Goal: Information Seeking & Learning: Learn about a topic

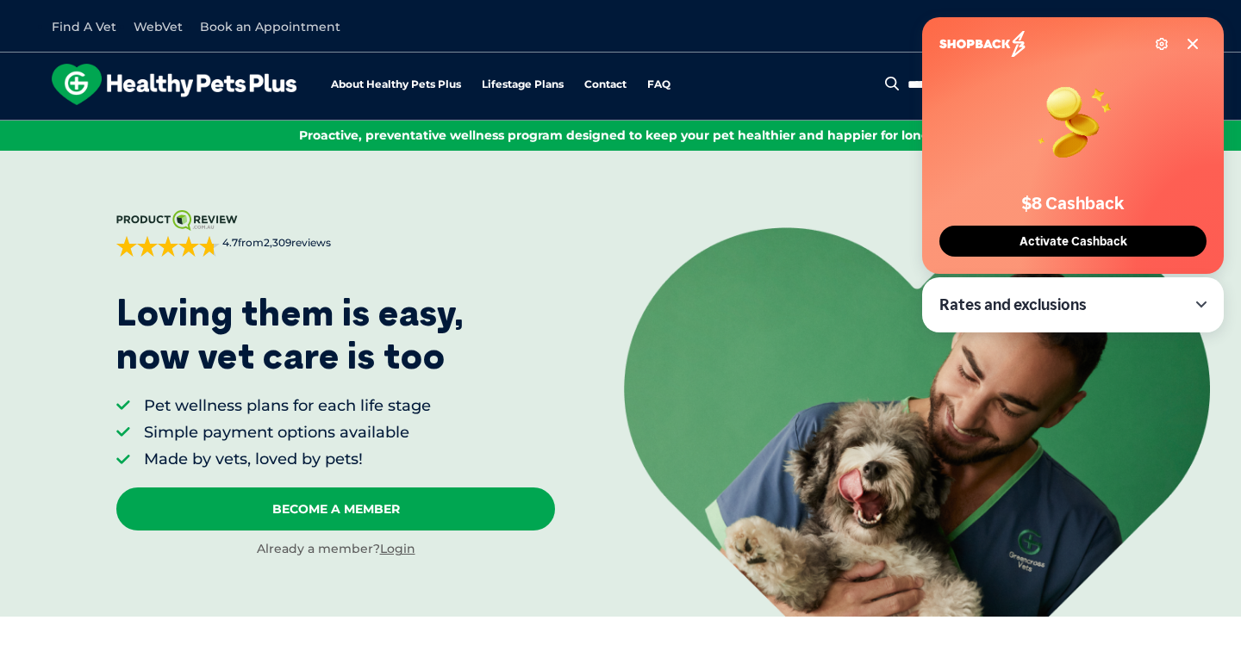
click at [1190, 47] on icon at bounding box center [1193, 44] width 14 height 14
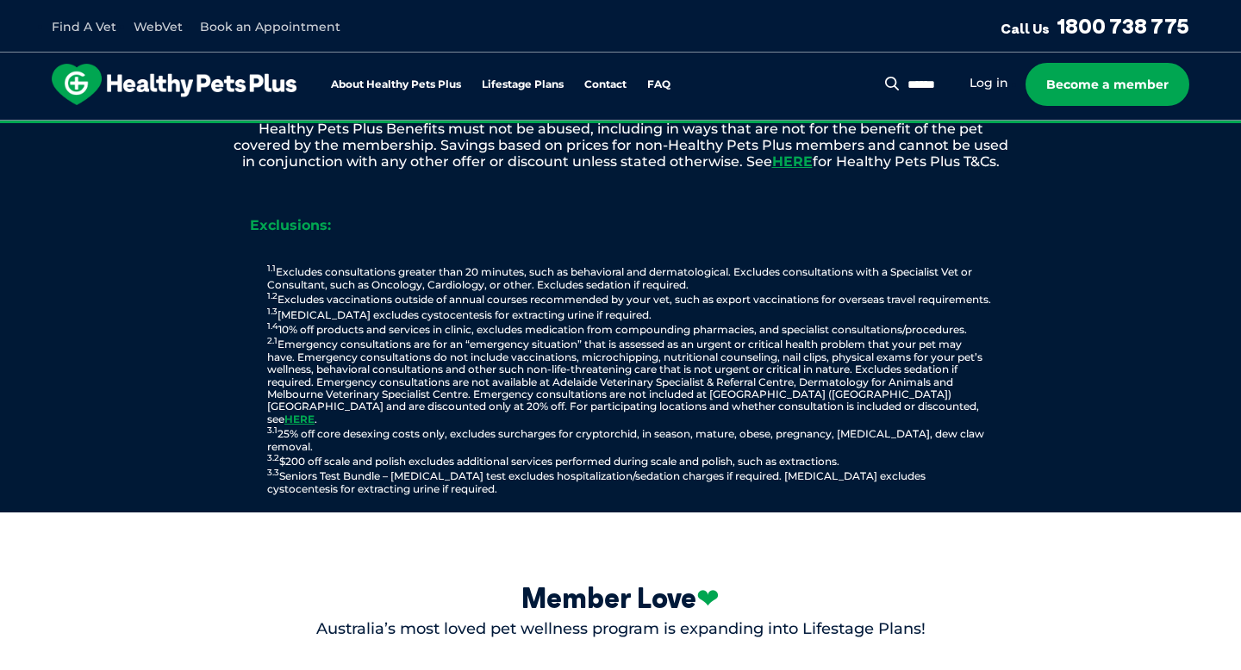
scroll to position [1667, 0]
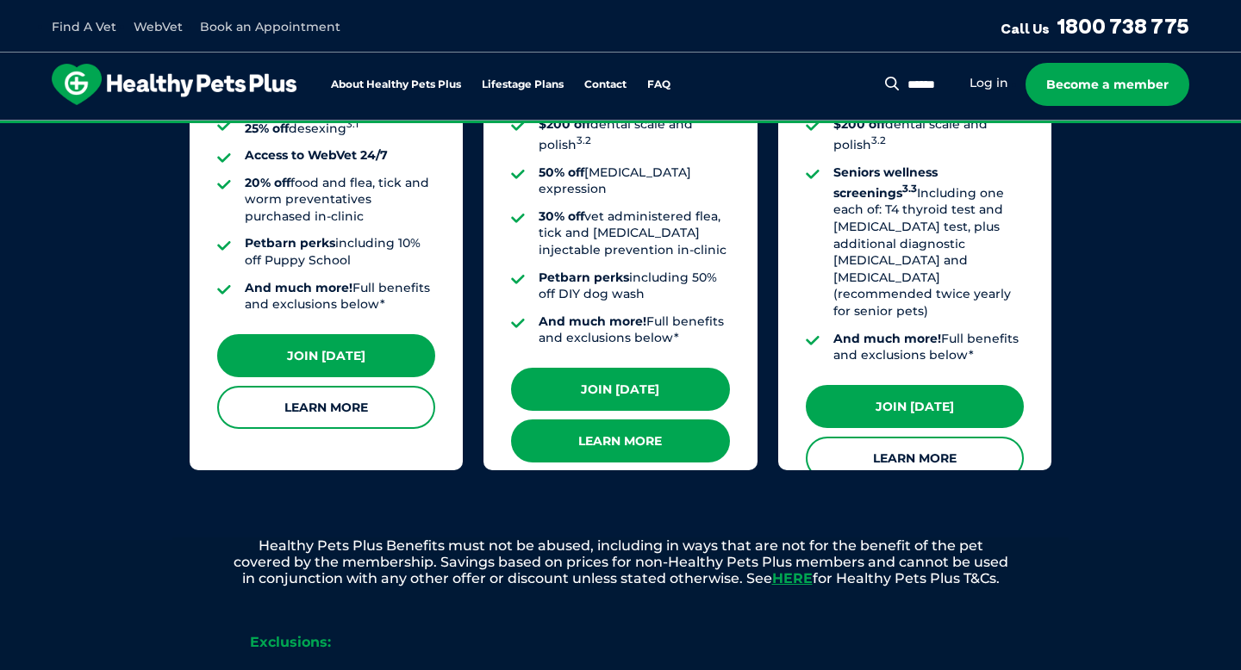
click at [650, 420] on link "Learn More" at bounding box center [620, 441] width 218 height 43
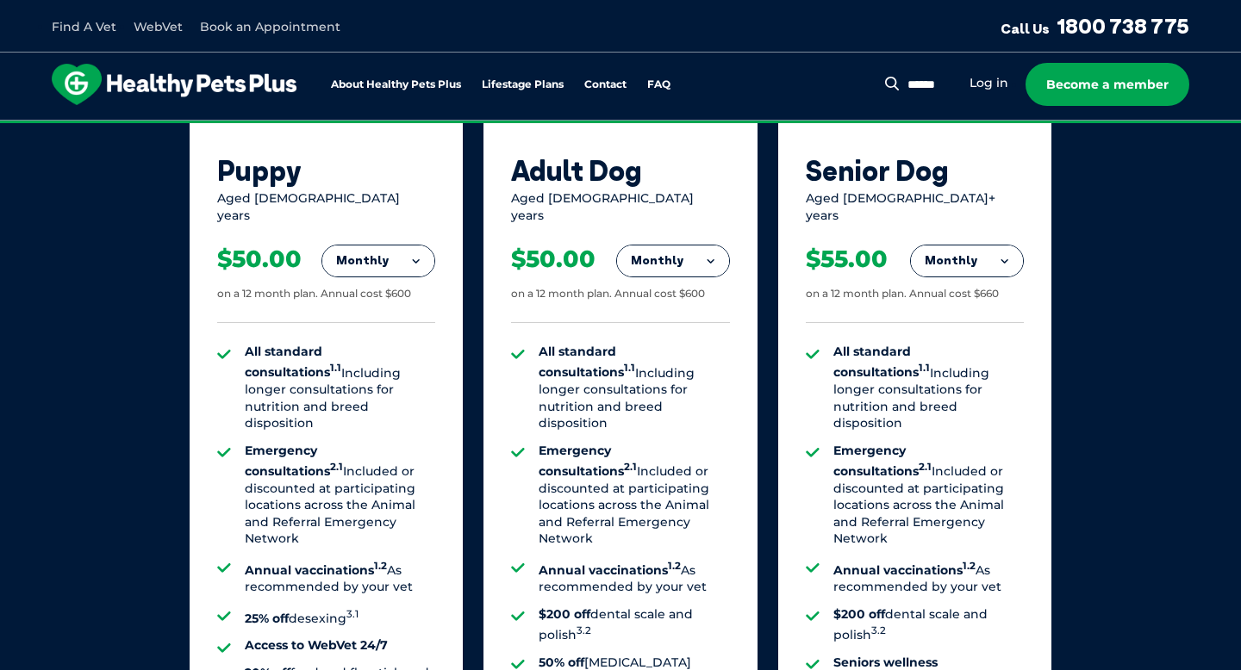
scroll to position [724, 0]
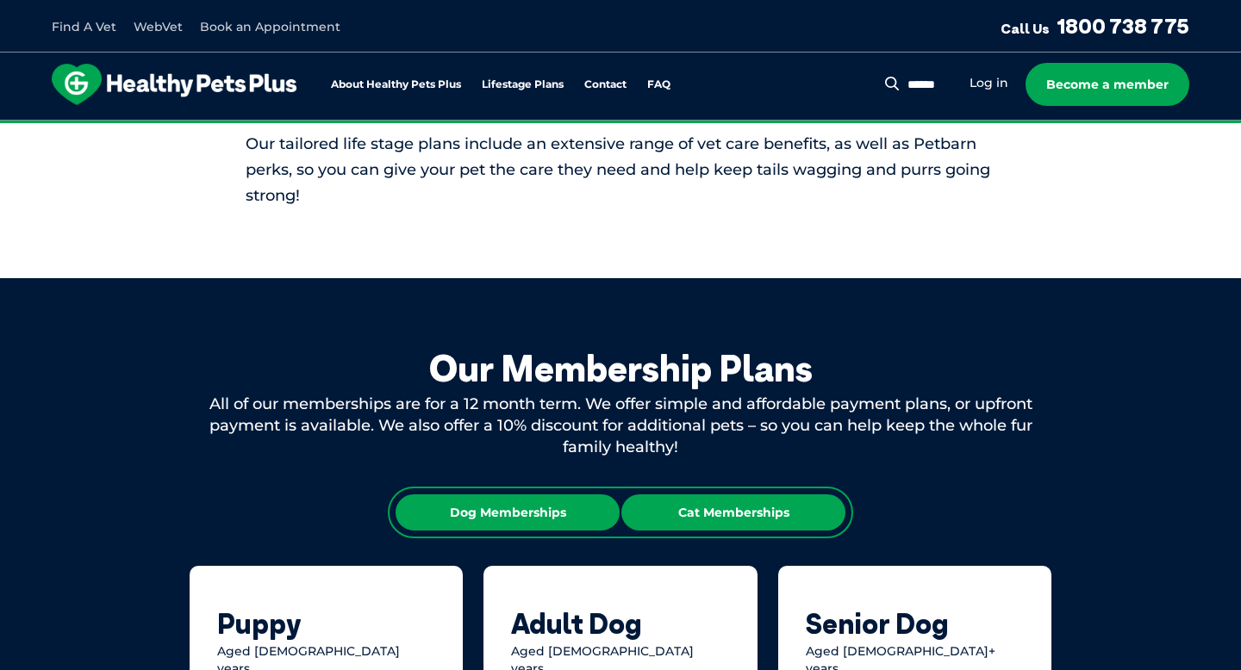
click at [718, 510] on div "Cat Memberships" at bounding box center [733, 513] width 224 height 36
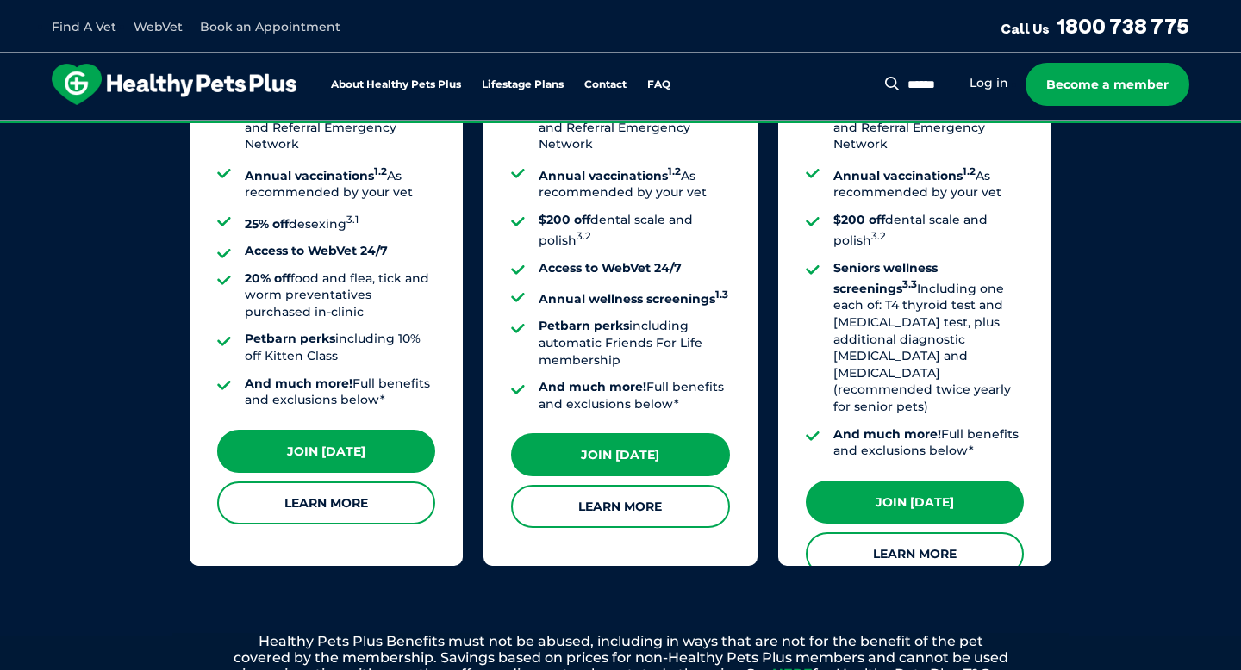
scroll to position [1595, 0]
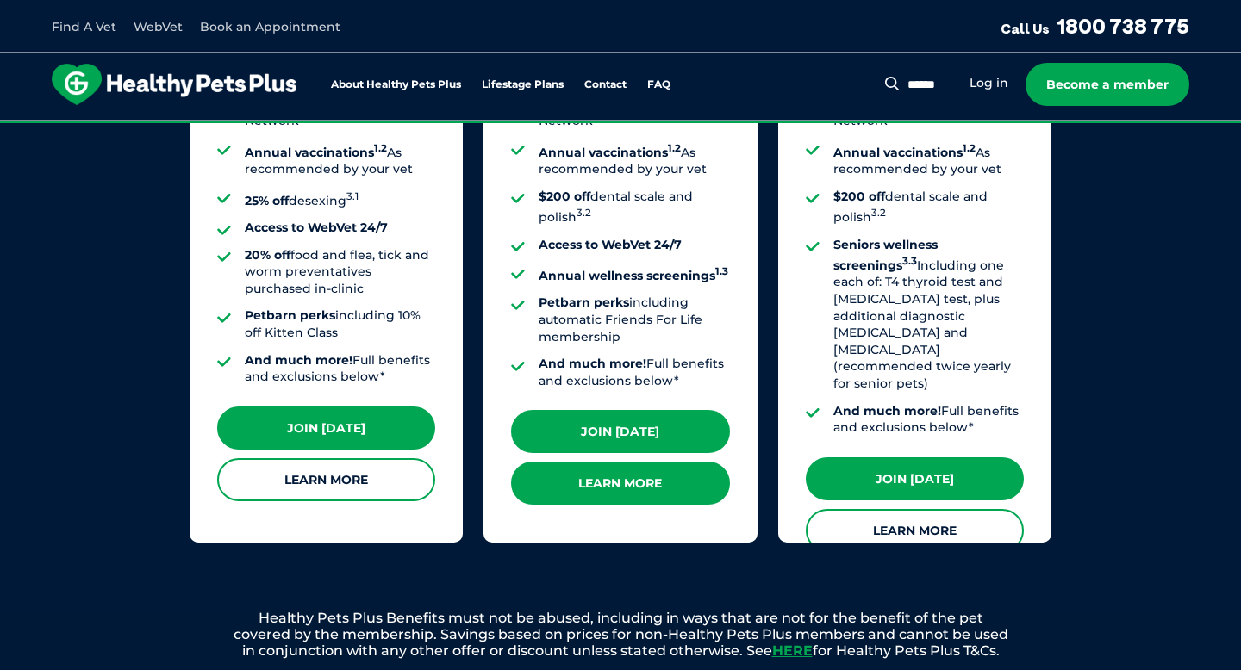
click at [641, 483] on link "Learn More" at bounding box center [620, 483] width 218 height 43
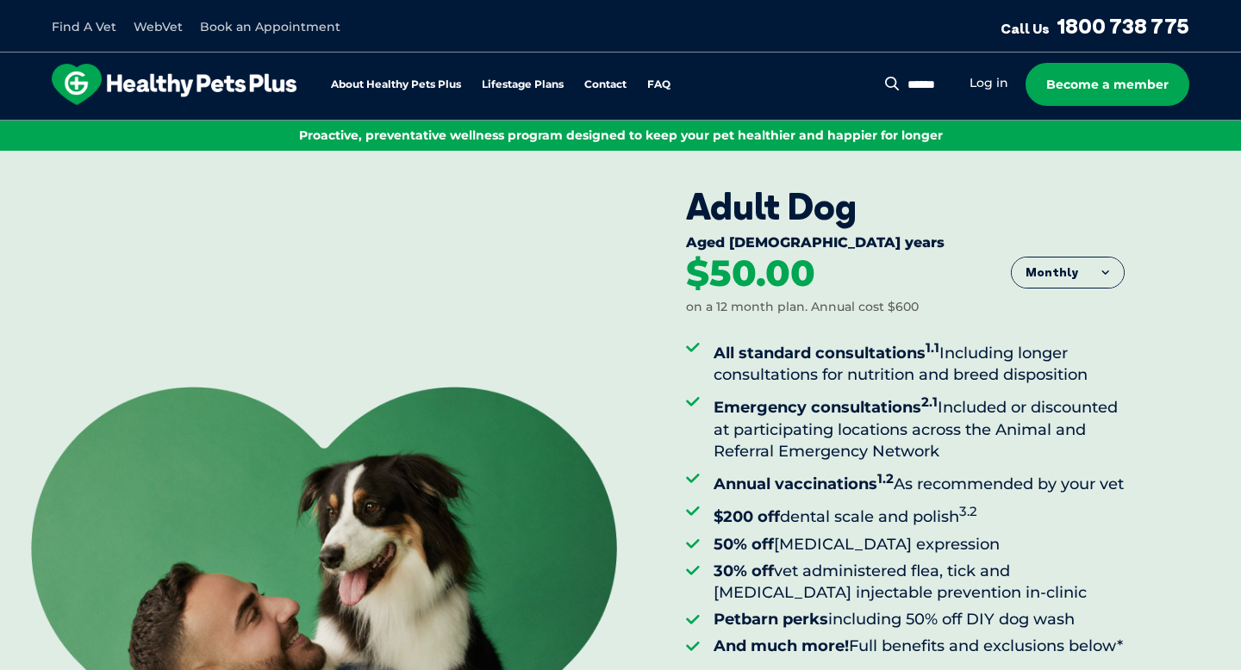
scroll to position [21, 0]
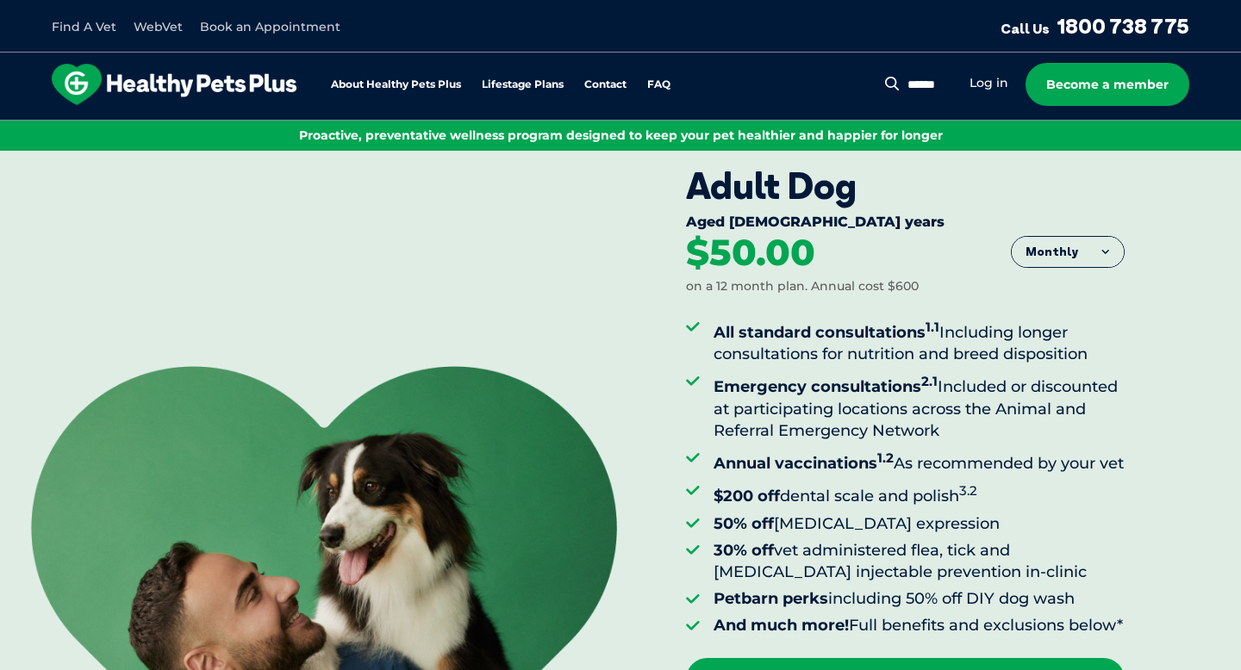
click at [830, 199] on div "Adult Dog" at bounding box center [905, 186] width 439 height 43
click at [1049, 246] on button "Monthly" at bounding box center [1068, 252] width 112 height 31
click at [912, 226] on div "Aged 1-8 years" at bounding box center [905, 224] width 439 height 21
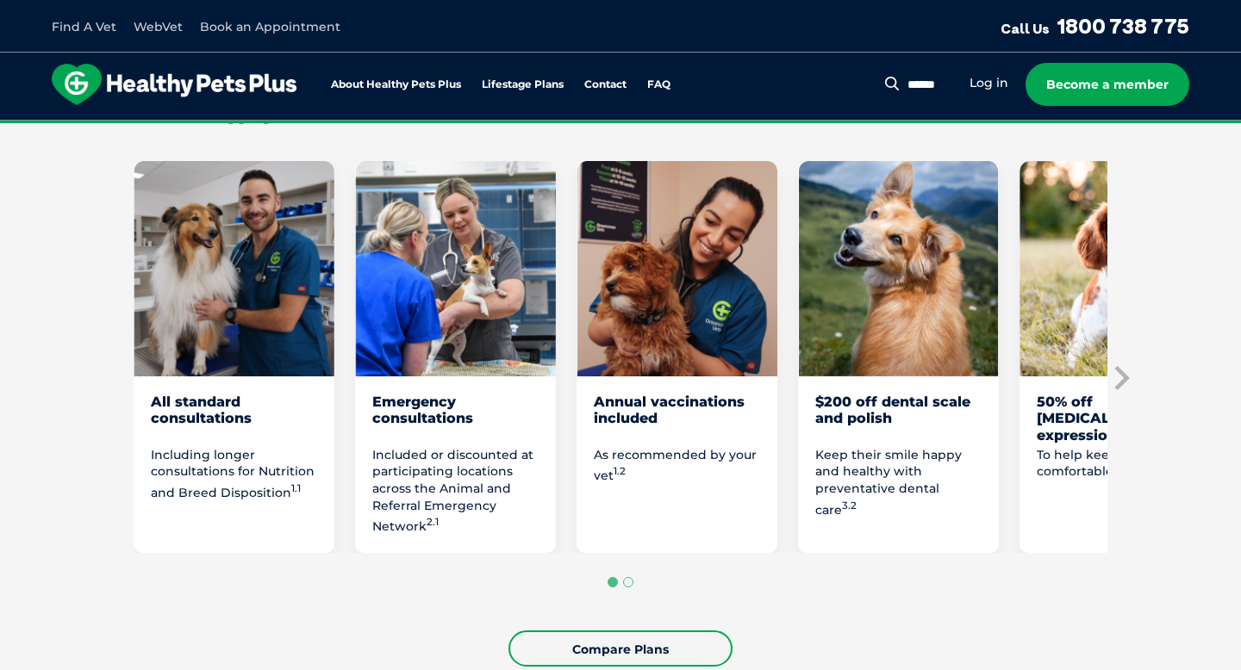
scroll to position [1049, 0]
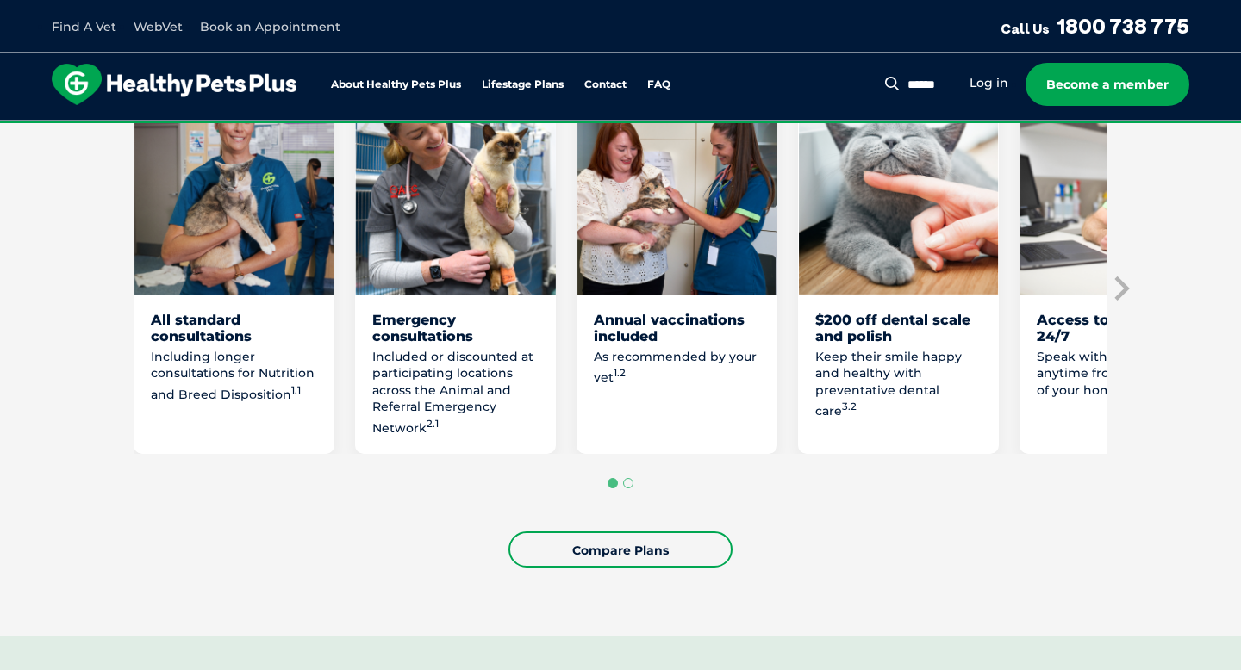
scroll to position [1025, 0]
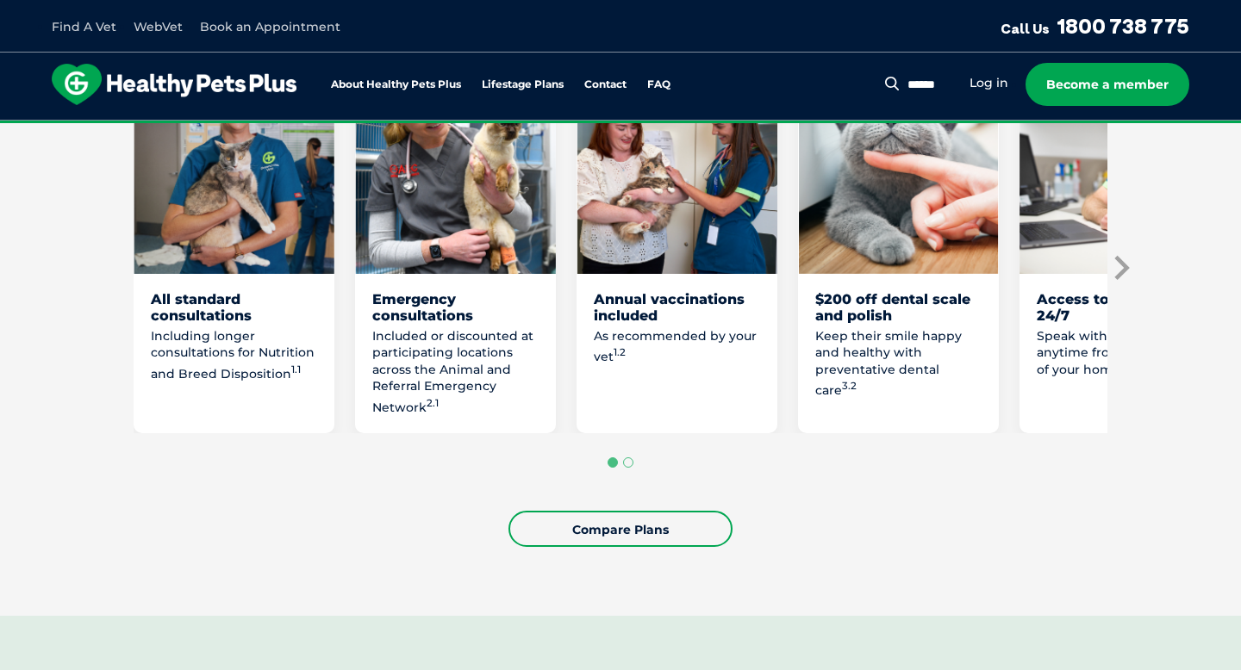
click at [1125, 281] on icon "Next slide" at bounding box center [1120, 268] width 26 height 26
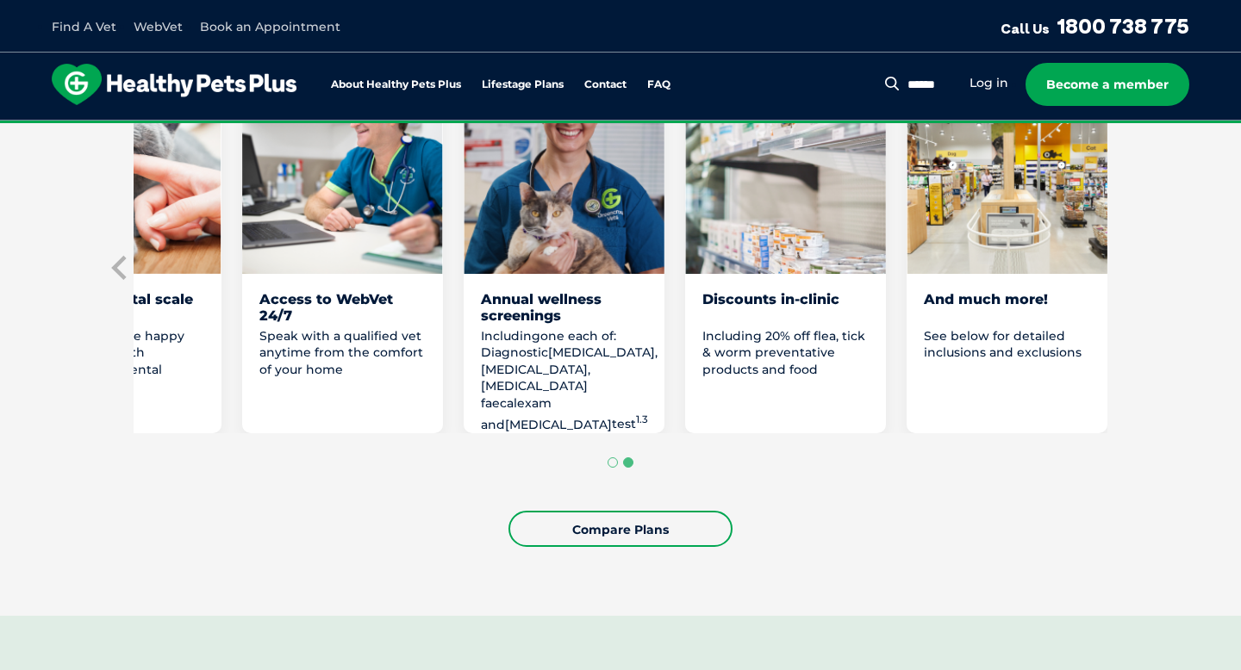
click at [1125, 312] on section "Love them from their purr to their paws with Healthy Pets Plus Adult Our feline…" at bounding box center [620, 189] width 1241 height 854
click at [988, 78] on link "Log in" at bounding box center [988, 83] width 39 height 16
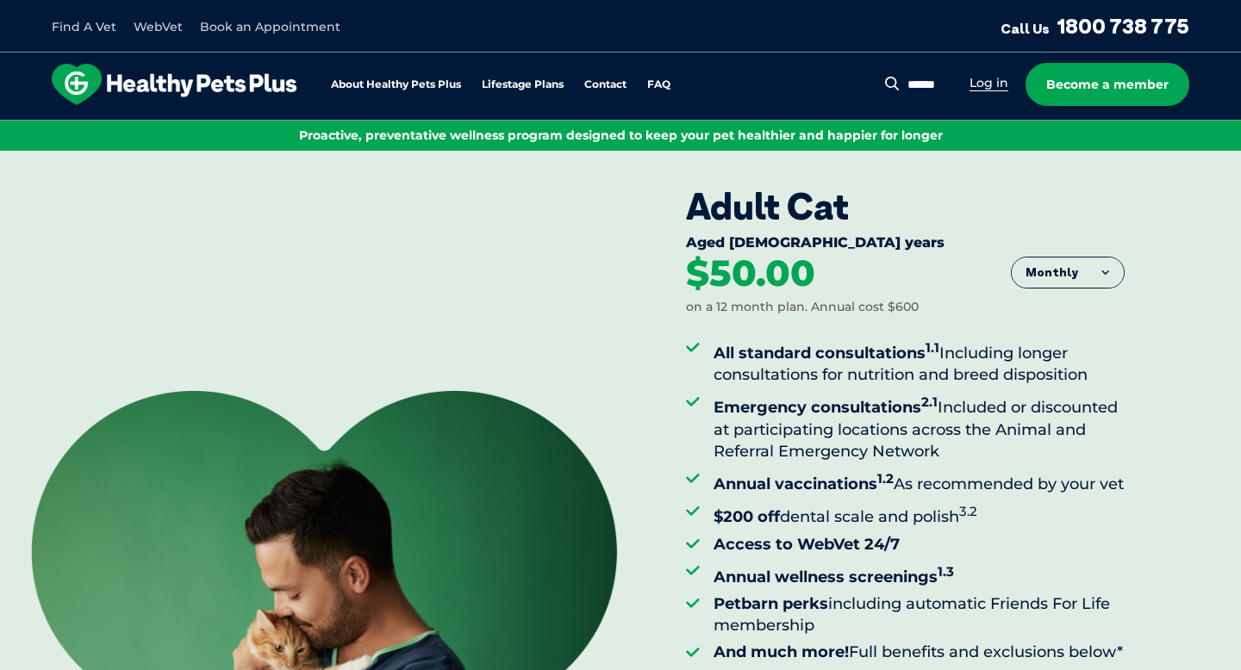
click at [986, 83] on link "Log in" at bounding box center [988, 83] width 39 height 16
click at [440, 91] on div "About Healthy Pets Plus Lifestage Plans Dog Memberships Puppy Adult Dog Senior …" at bounding box center [373, 84] width 643 height 41
click at [438, 84] on link "About Healthy Pets Plus" at bounding box center [396, 84] width 130 height 11
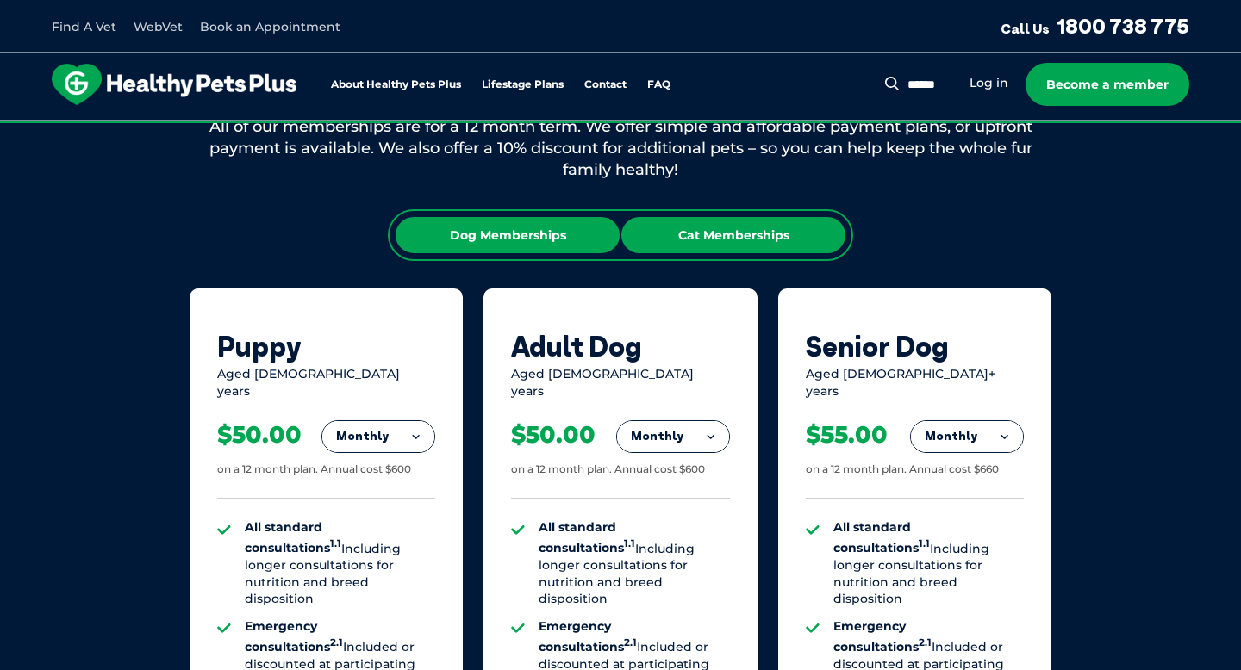
click at [694, 229] on div "Cat Memberships" at bounding box center [733, 235] width 224 height 36
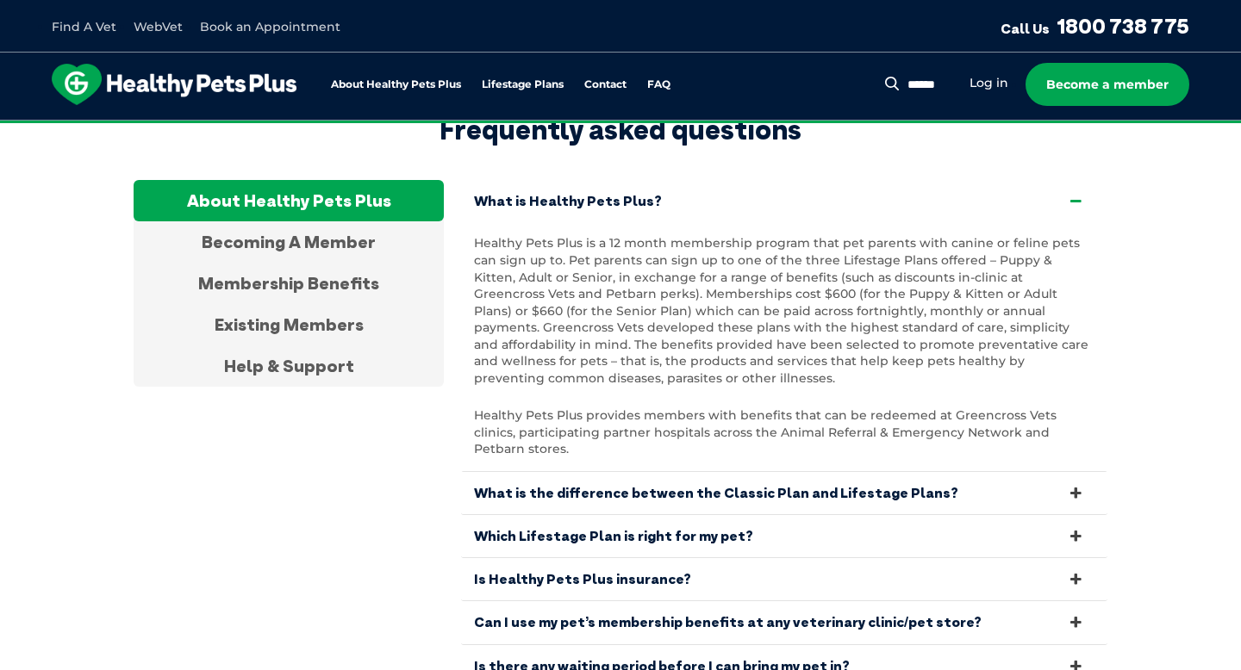
scroll to position [3251, 0]
click at [657, 179] on link "What is Healthy Pets Plus?" at bounding box center [784, 200] width 646 height 42
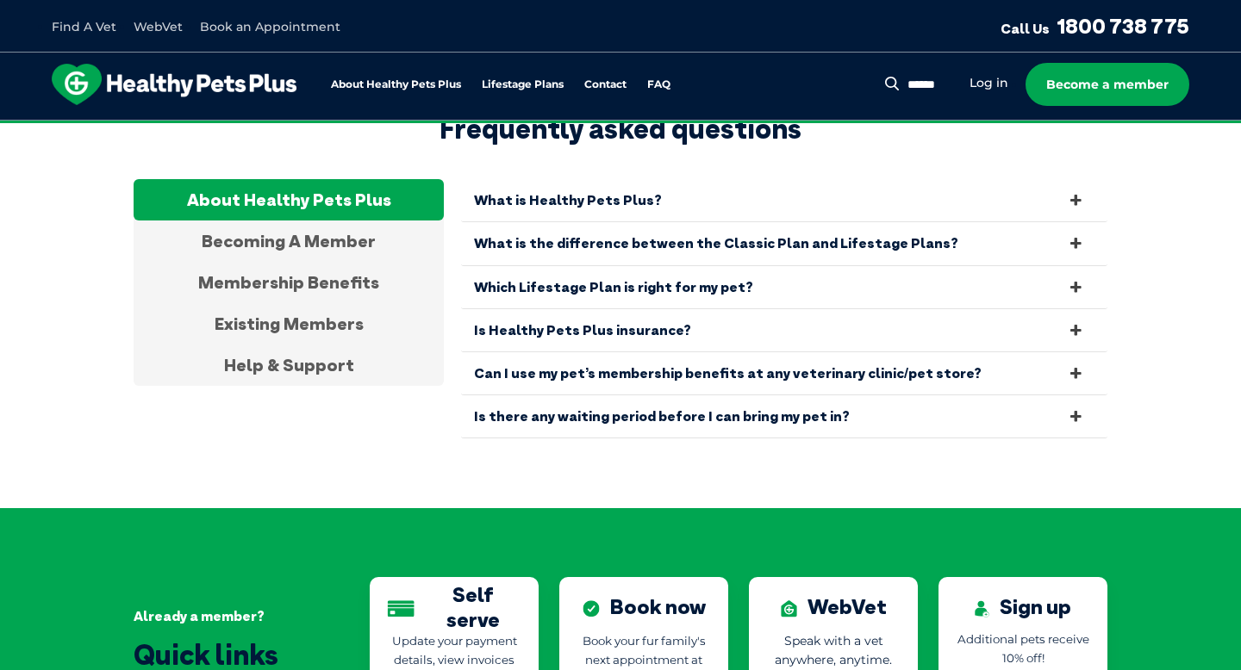
click at [671, 223] on link "What is the difference between the Classic Plan and Lifestage Plans?" at bounding box center [784, 243] width 646 height 42
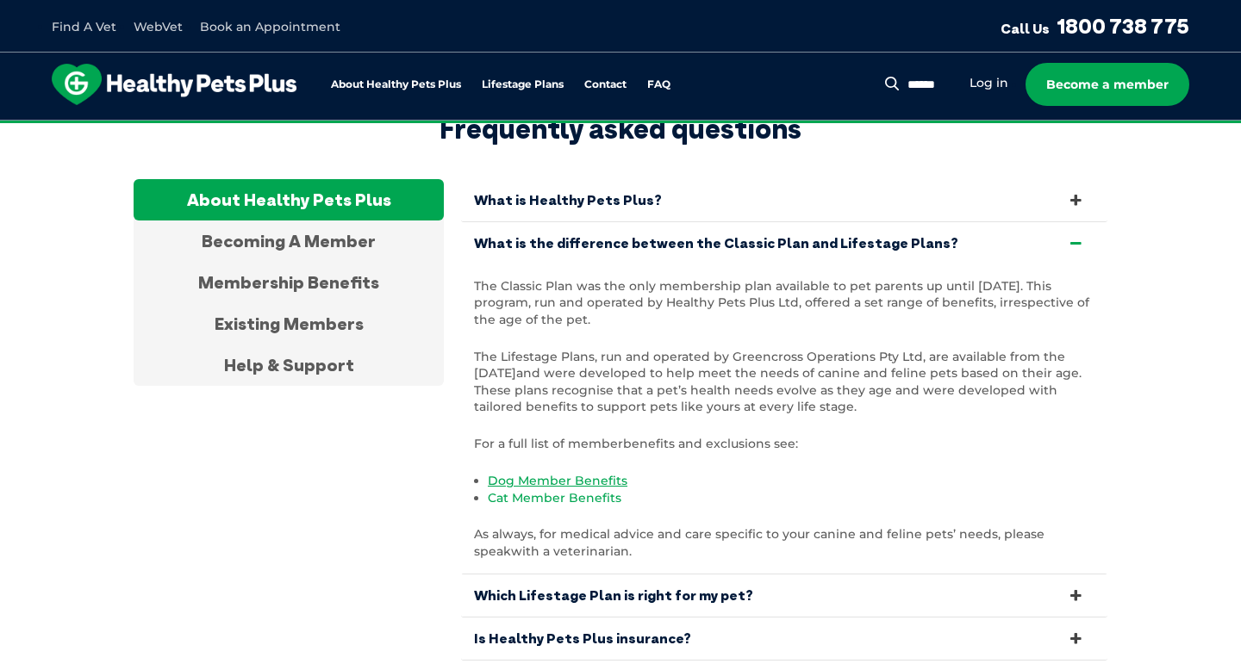
click at [581, 490] on link "Cat Member Benefits" at bounding box center [555, 498] width 134 height 16
click at [617, 222] on link "What is the difference between the Classic Plan and Lifestage Plans?" at bounding box center [784, 243] width 646 height 42
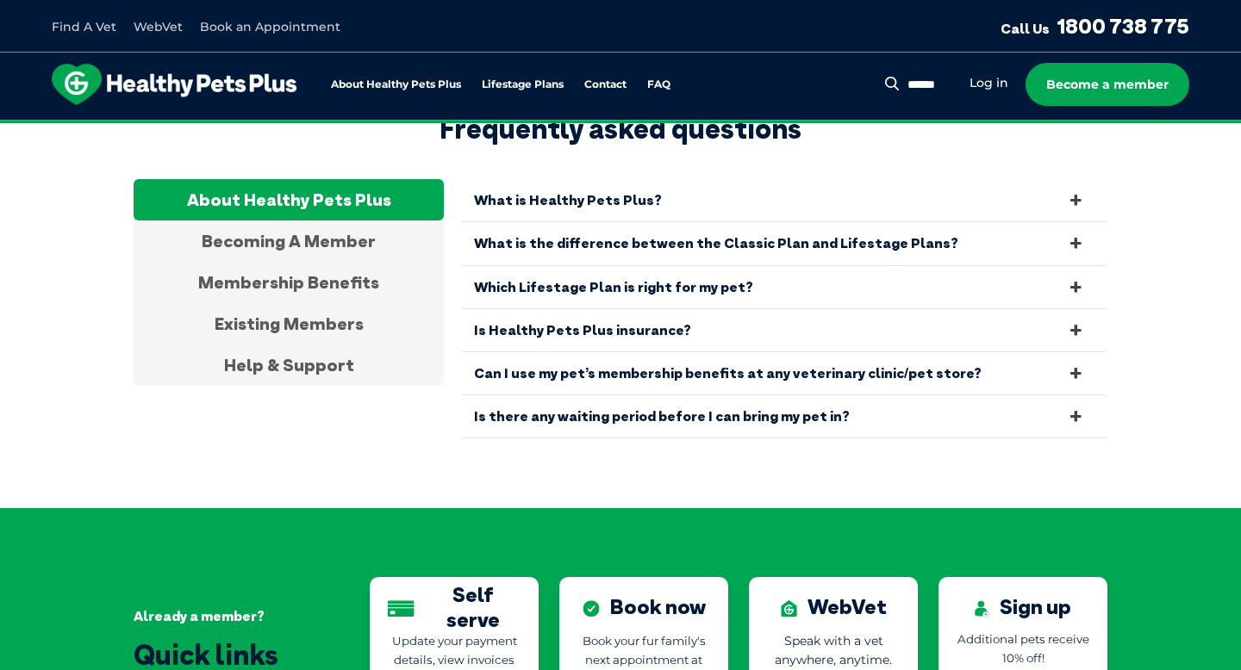
click at [626, 274] on link "Which Lifestage Plan is right for my pet?" at bounding box center [784, 287] width 646 height 42
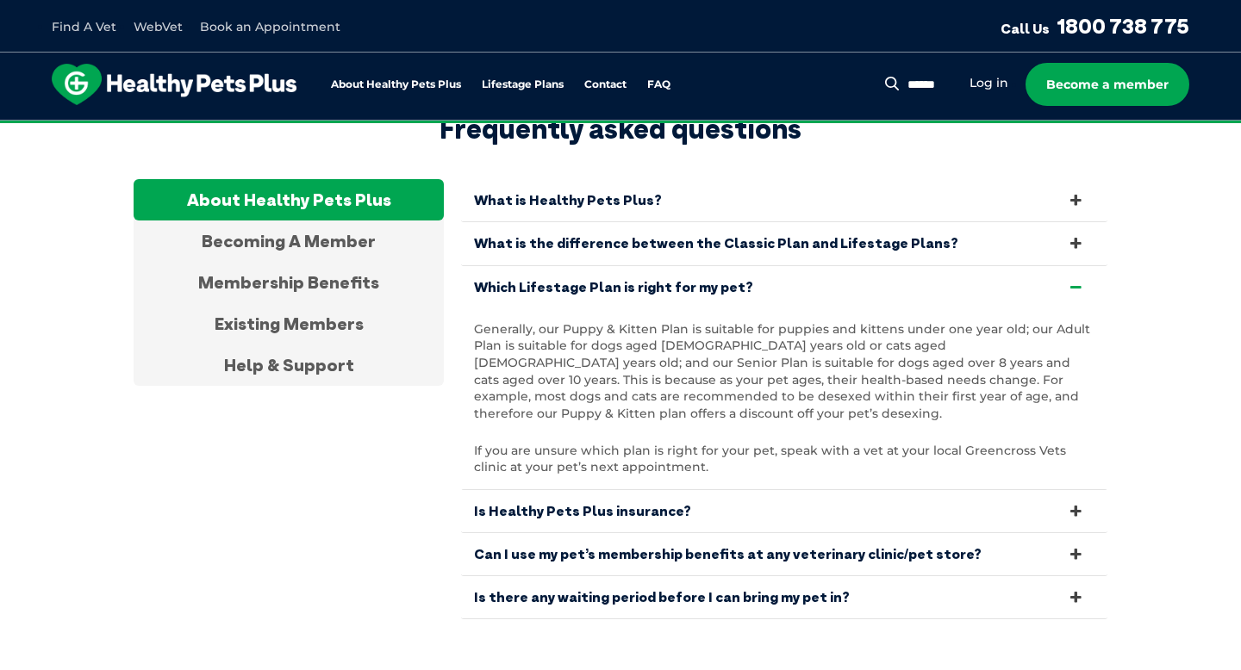
click at [654, 266] on link "Which Lifestage Plan is right for my pet?" at bounding box center [784, 287] width 646 height 42
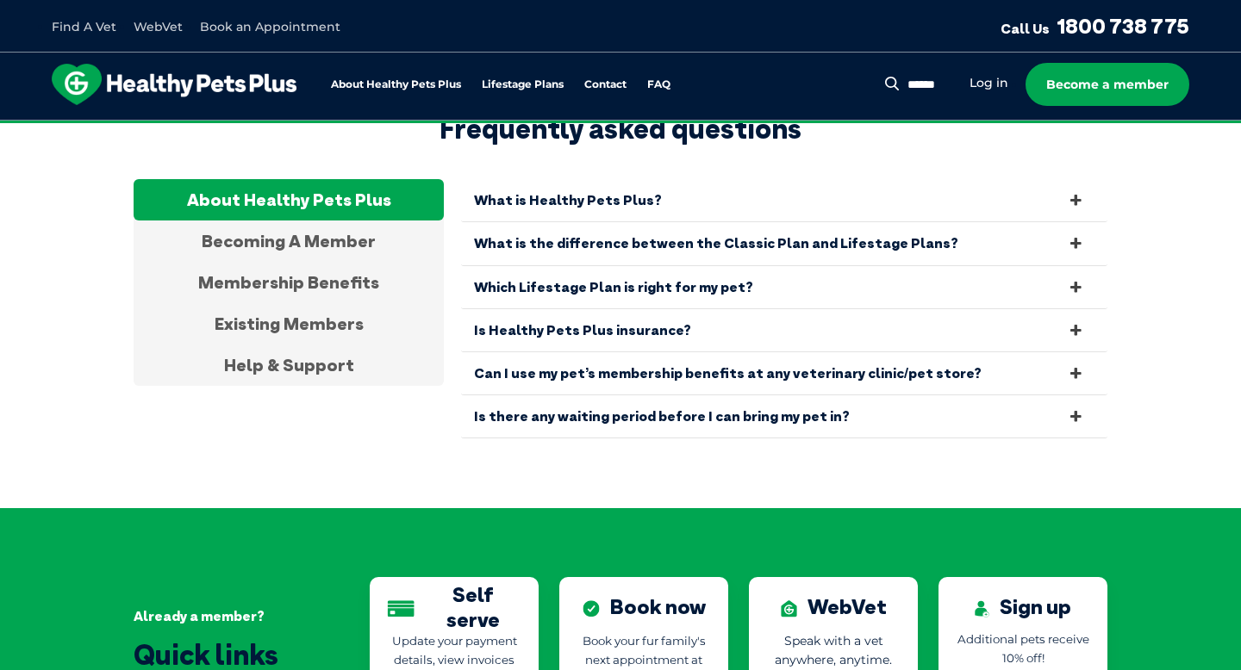
click at [636, 315] on link "Is Healthy Pets Plus insurance?" at bounding box center [784, 330] width 646 height 42
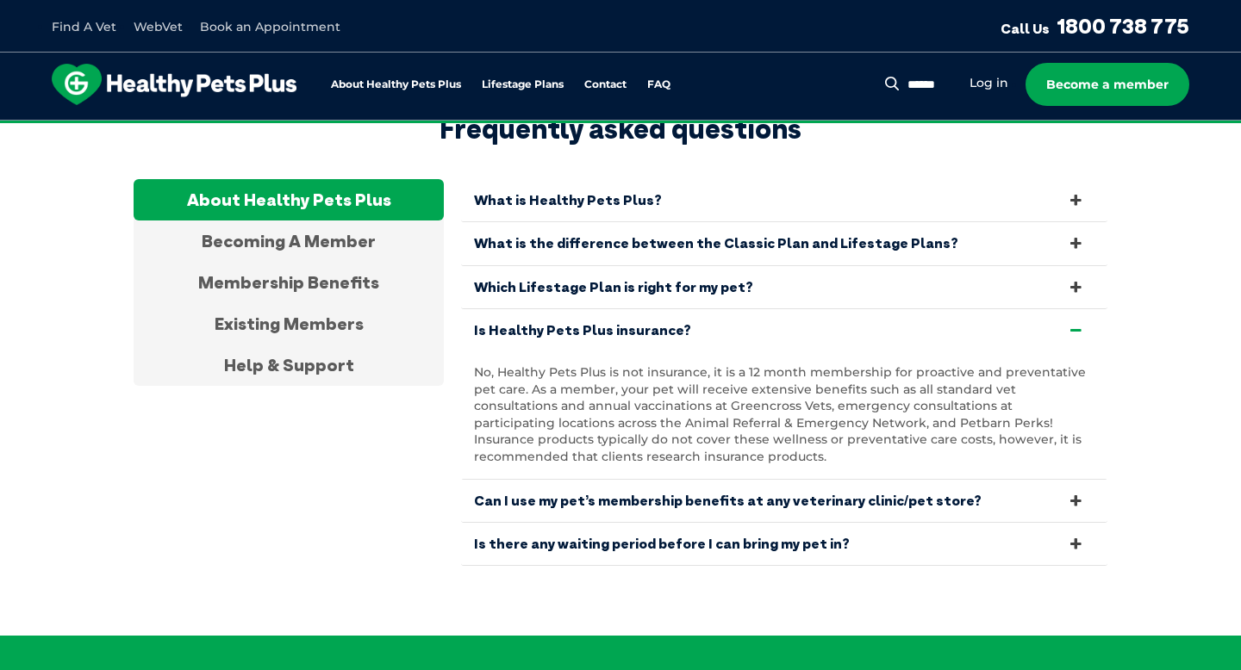
click at [658, 315] on link "Is Healthy Pets Plus insurance?" at bounding box center [784, 330] width 646 height 42
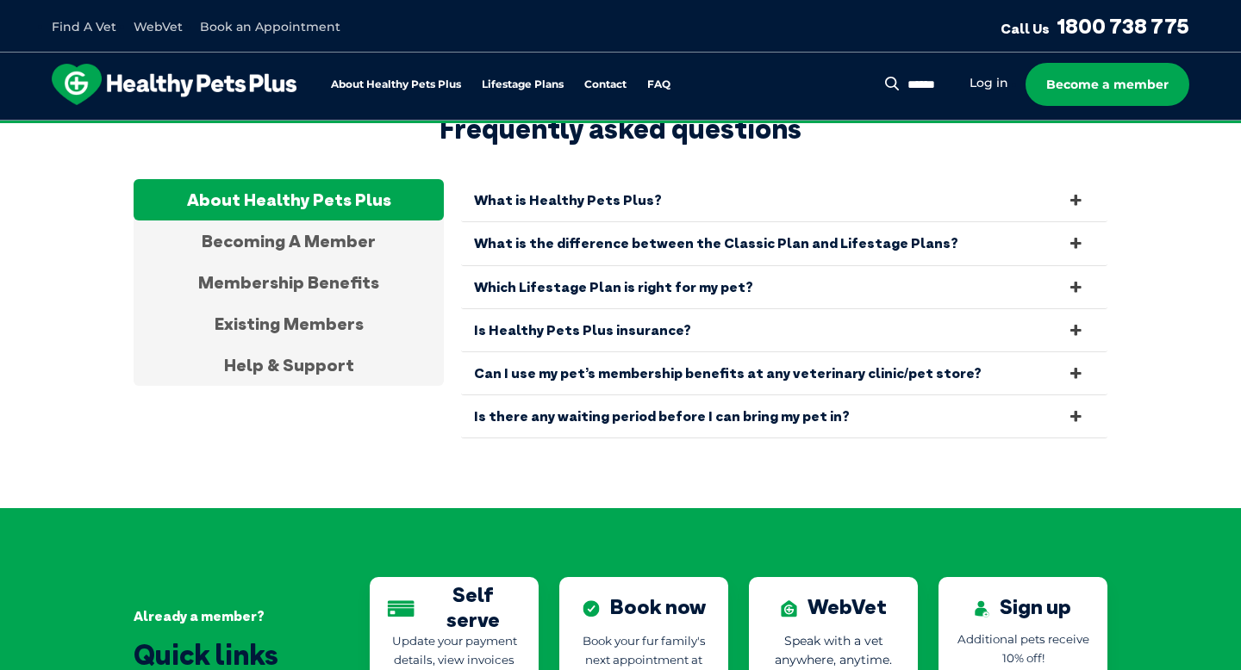
click at [677, 358] on link "Can I use my pet’s membership benefits at any veterinary clinic/pet store?" at bounding box center [784, 373] width 646 height 42
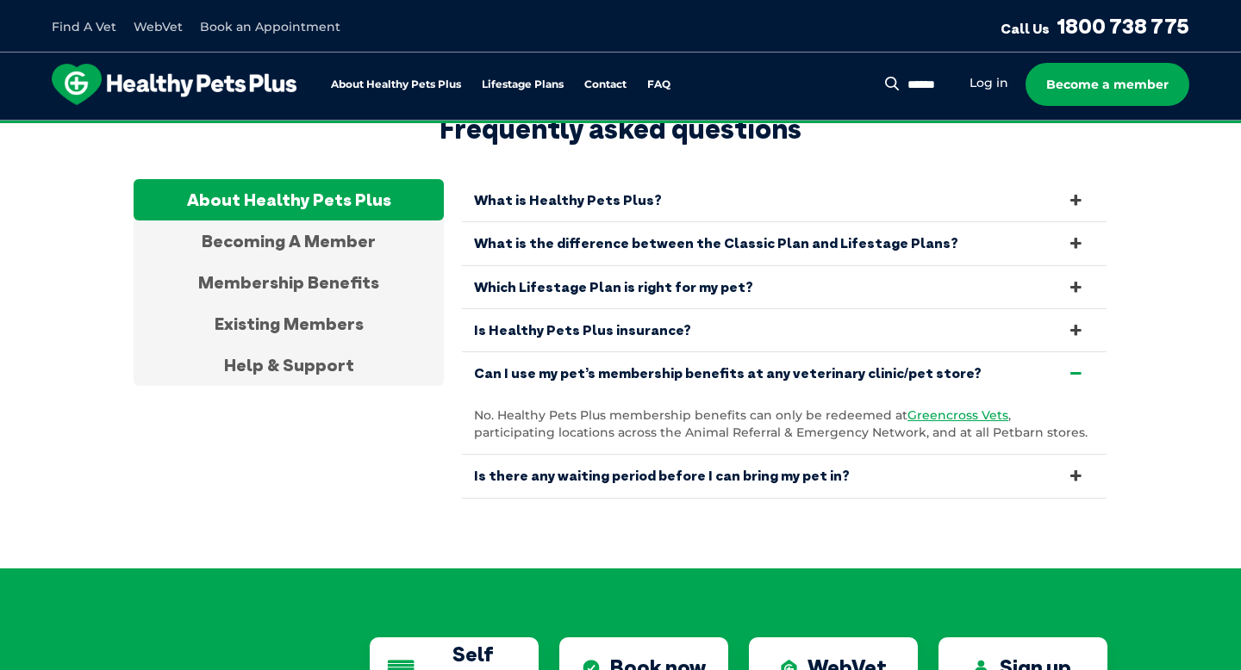
click at [822, 464] on link "Is there any waiting period before I can bring my pet in?" at bounding box center [784, 476] width 646 height 42
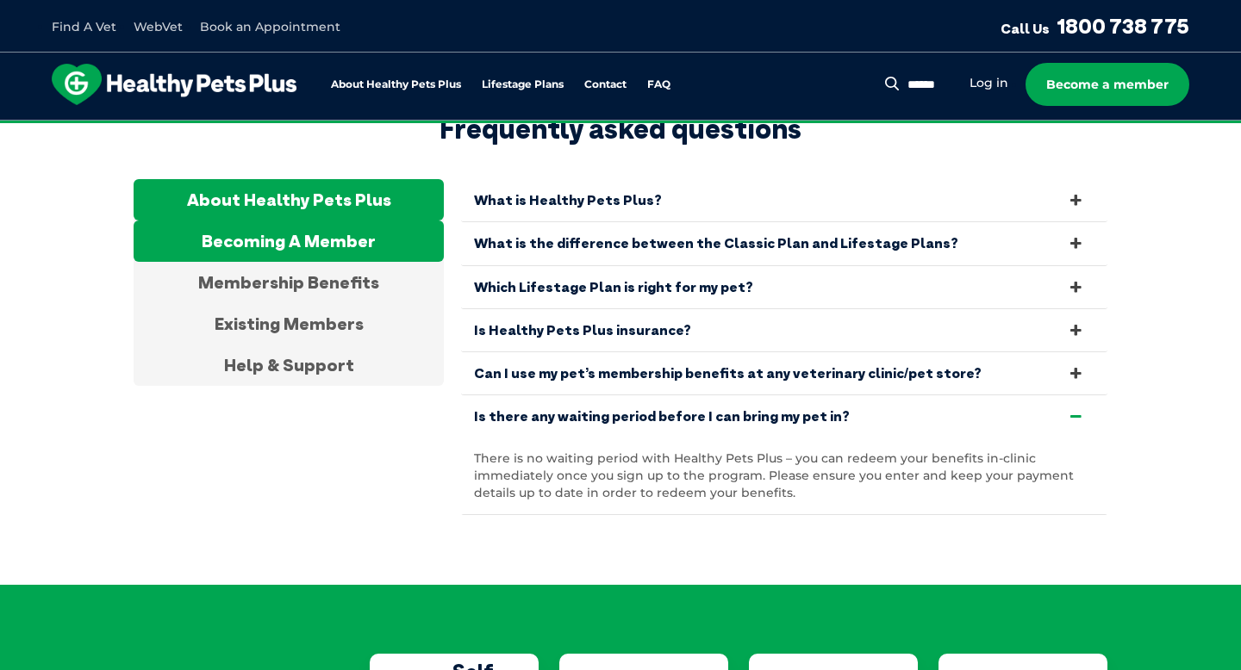
click at [332, 221] on div "Becoming A Member" at bounding box center [289, 241] width 310 height 41
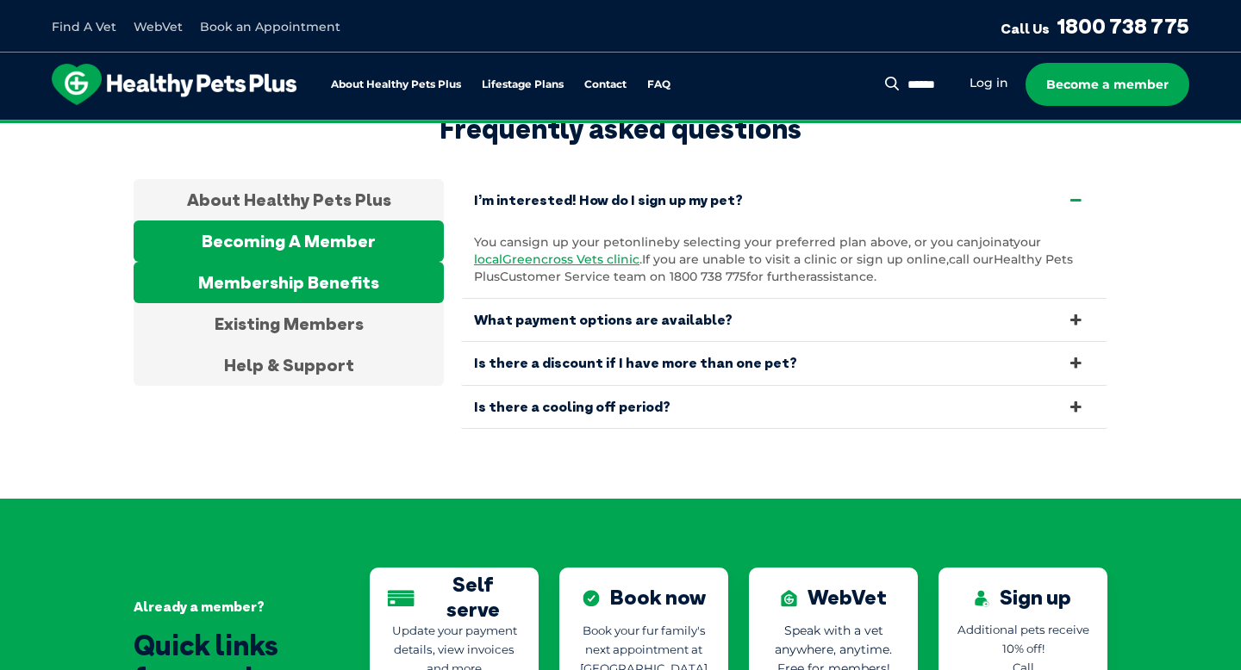
click at [339, 262] on div "Membership Benefits" at bounding box center [289, 282] width 310 height 41
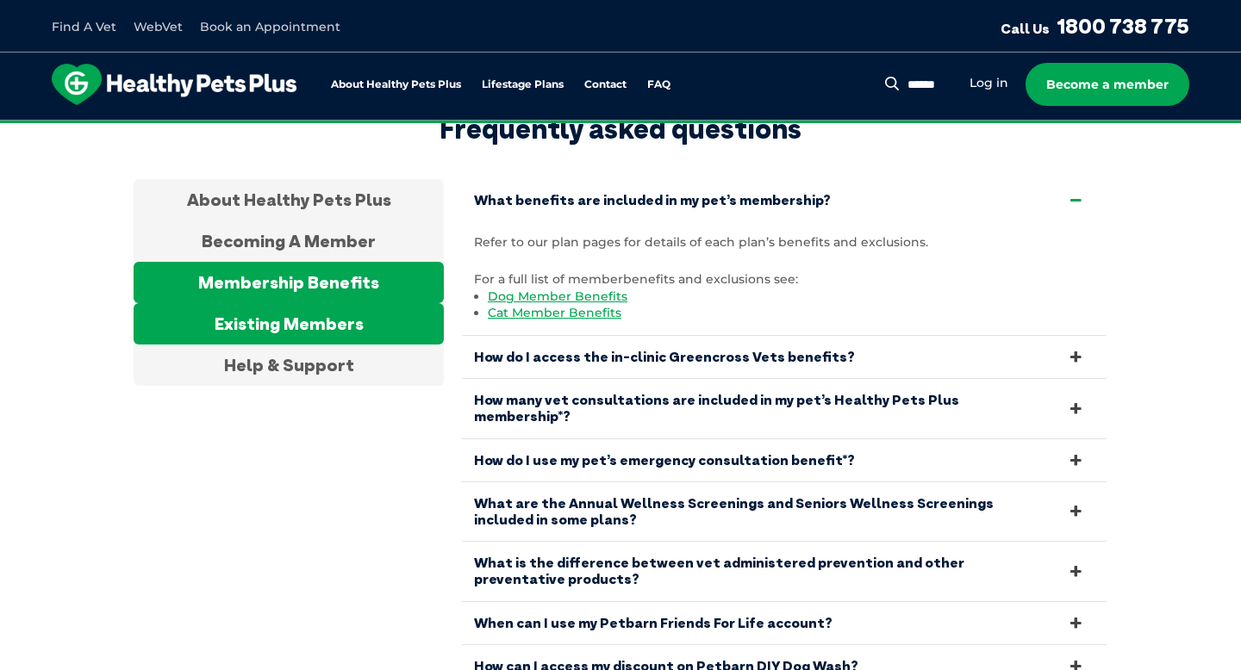
click at [363, 303] on div "Existing Members" at bounding box center [289, 323] width 310 height 41
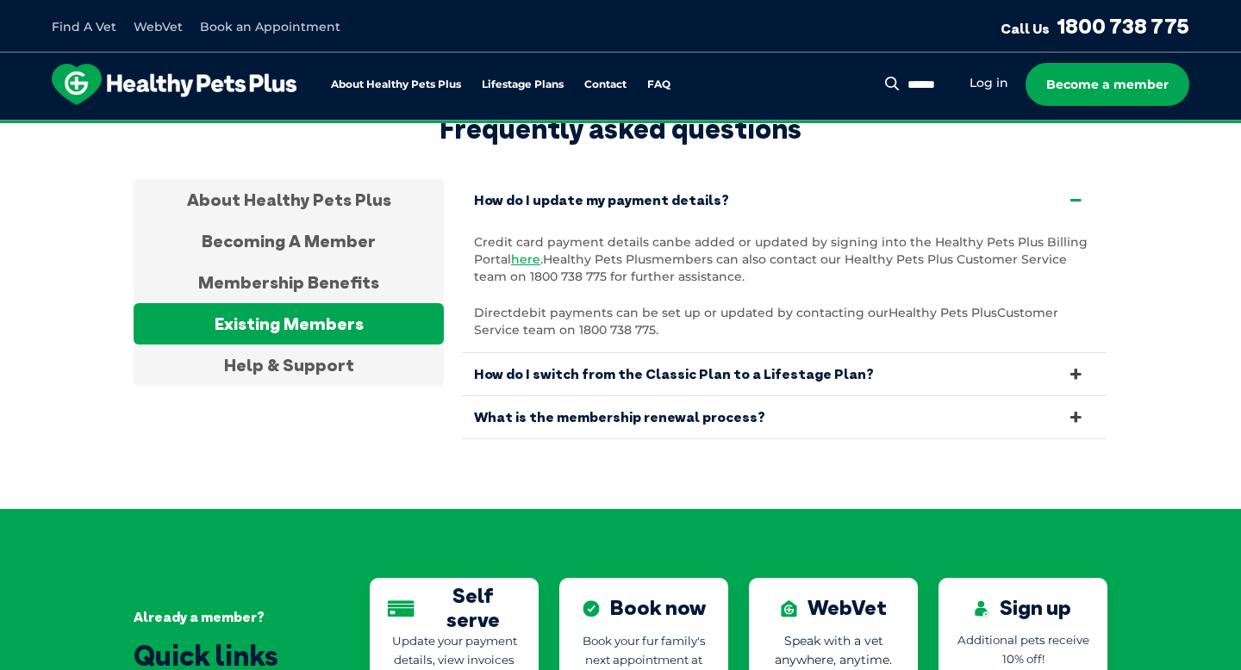
click at [528, 396] on link "What is the membership renewal process?" at bounding box center [784, 417] width 646 height 42
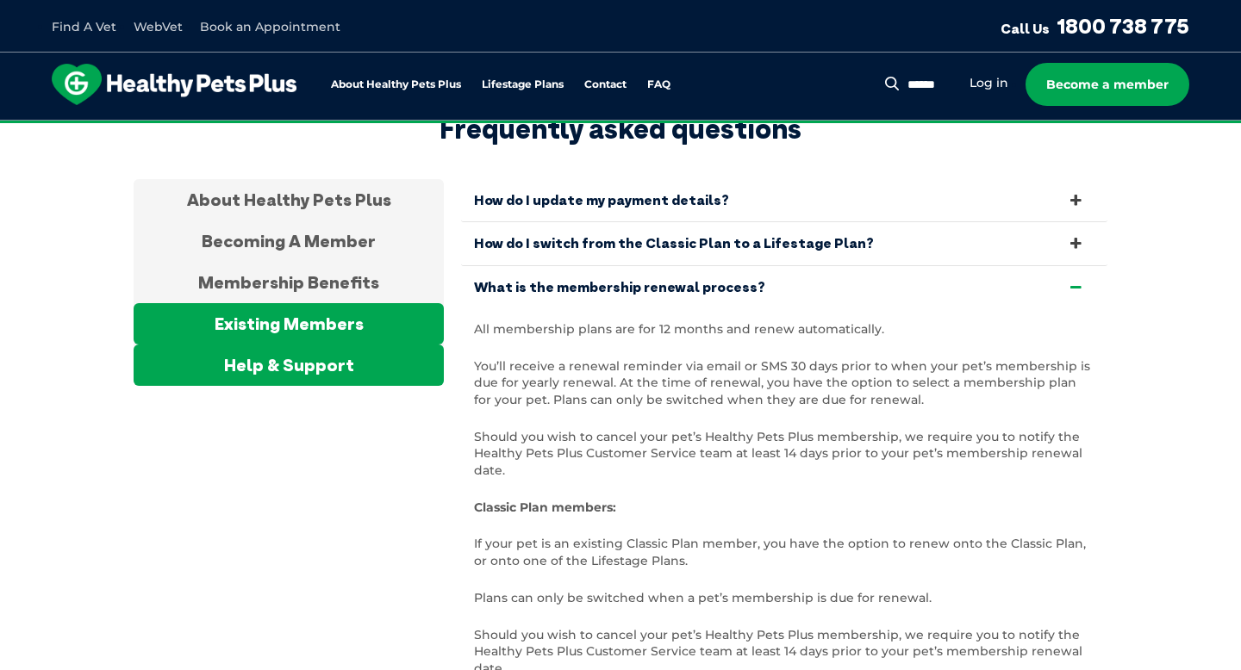
click at [314, 386] on div "Help & Support" at bounding box center [289, 365] width 310 height 41
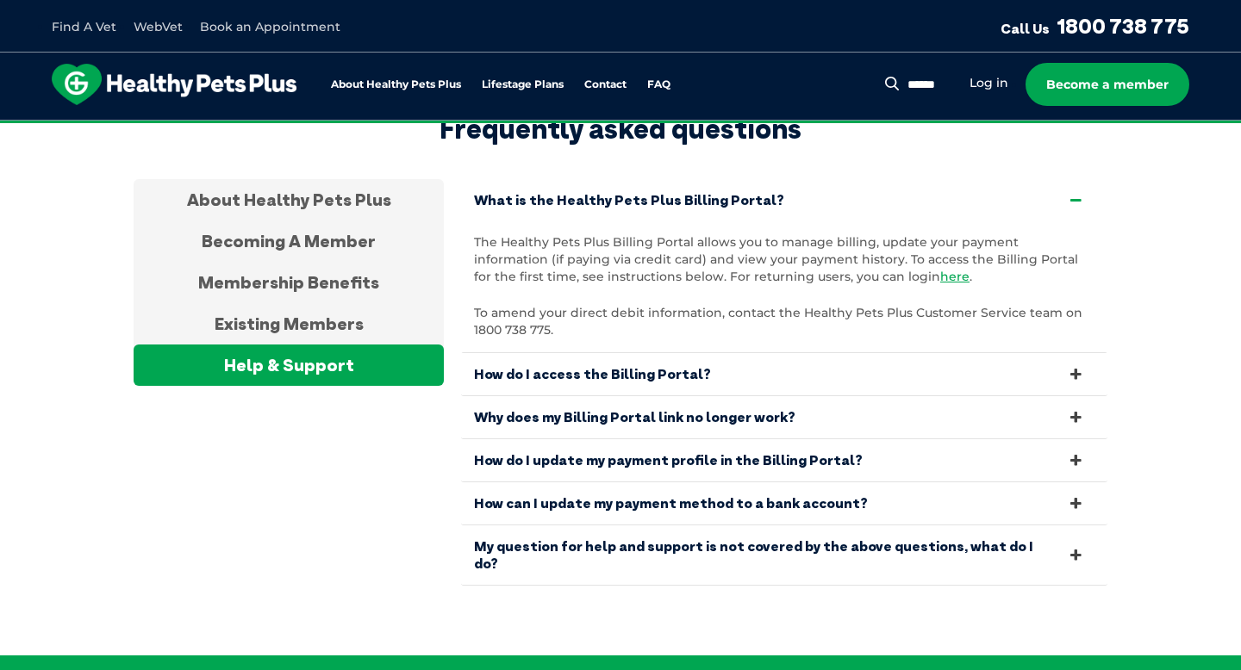
click at [640, 221] on link "What is the Healthy Pets Plus Billing Portal?" at bounding box center [784, 200] width 646 height 42
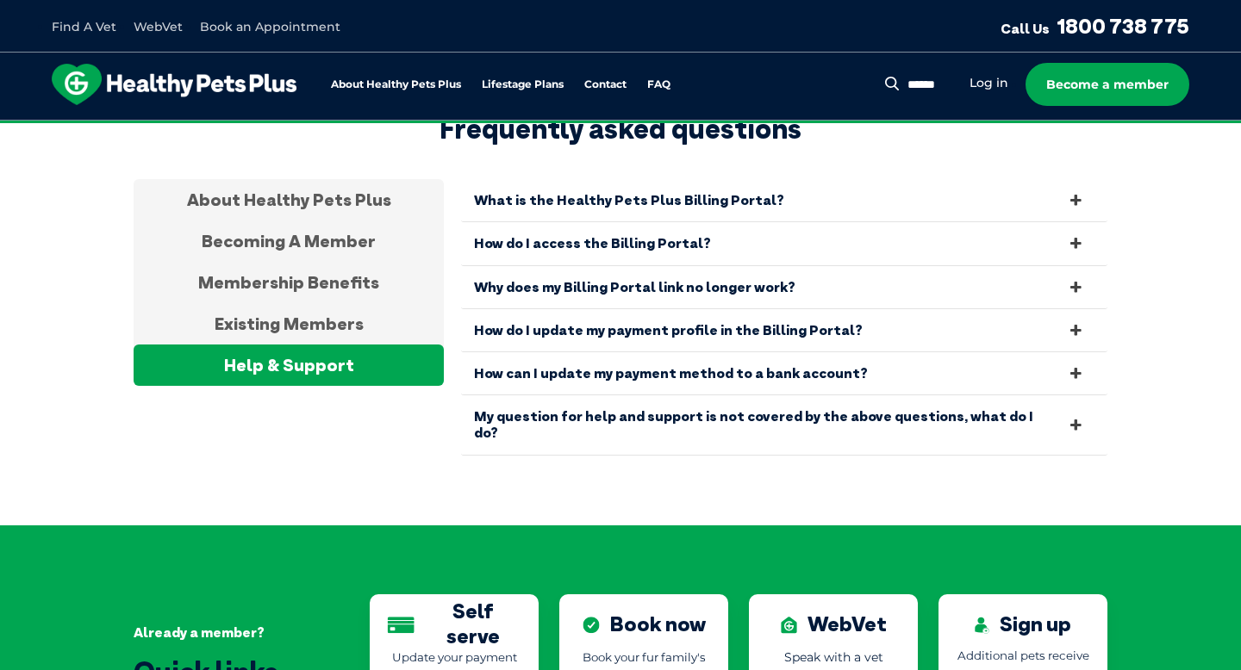
click at [240, 94] on img at bounding box center [174, 84] width 245 height 41
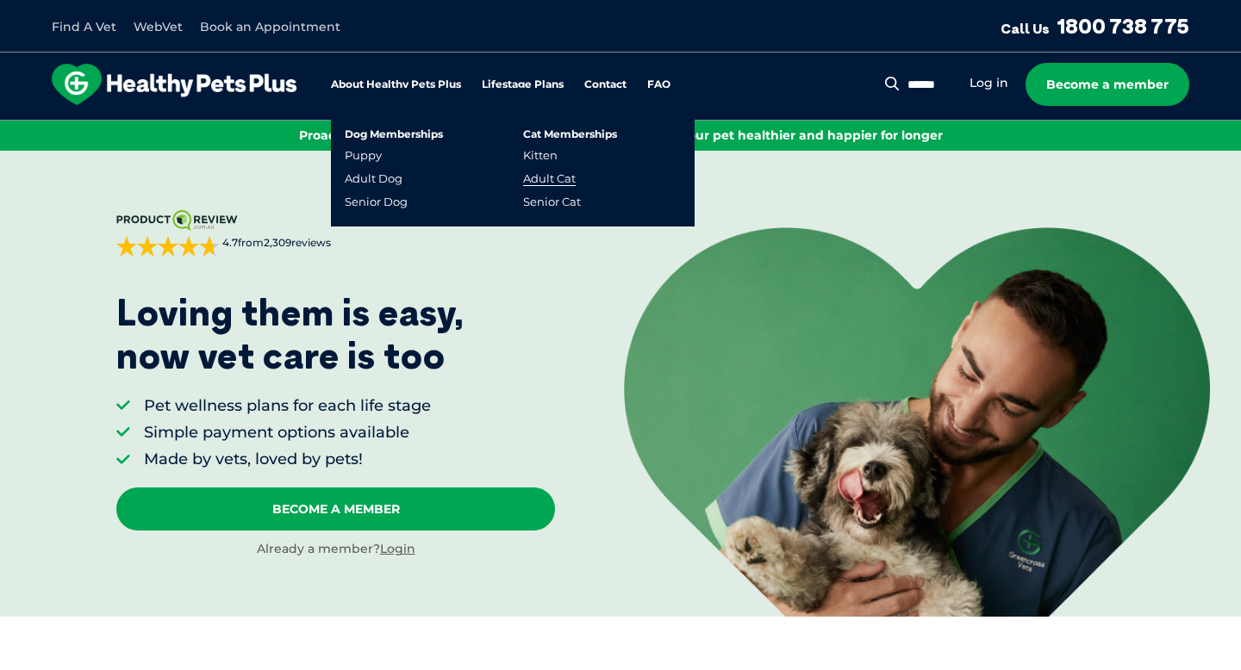
click at [550, 179] on link "Adult Cat" at bounding box center [549, 178] width 53 height 15
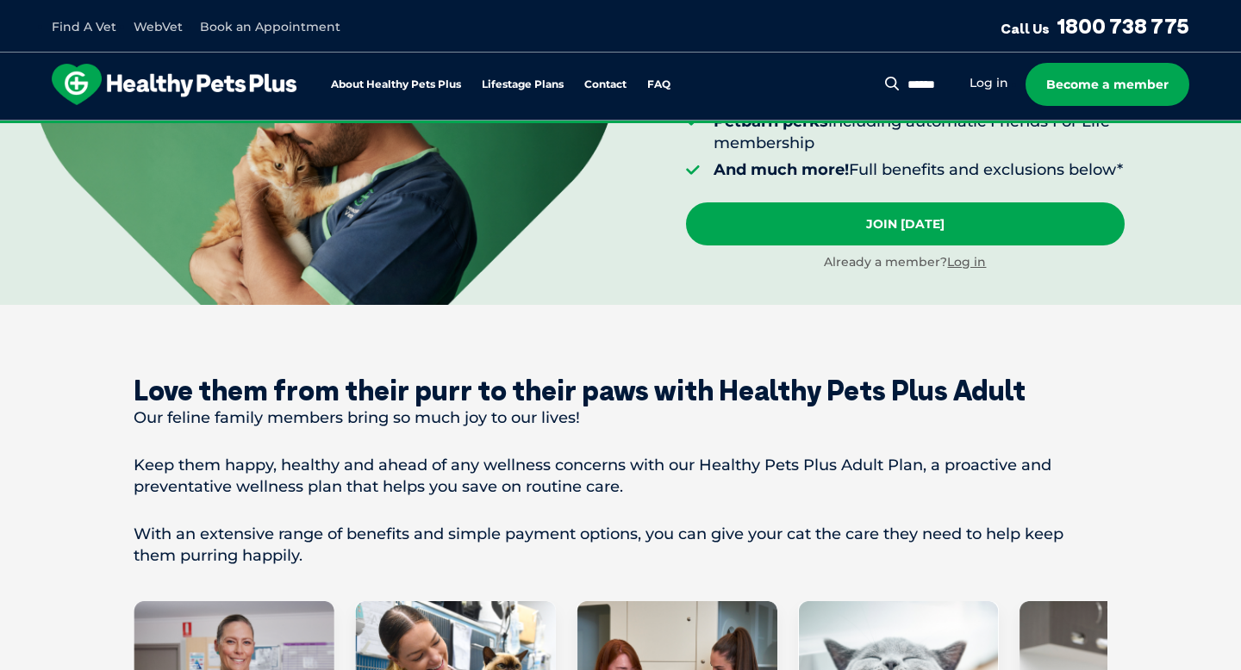
scroll to position [572, 0]
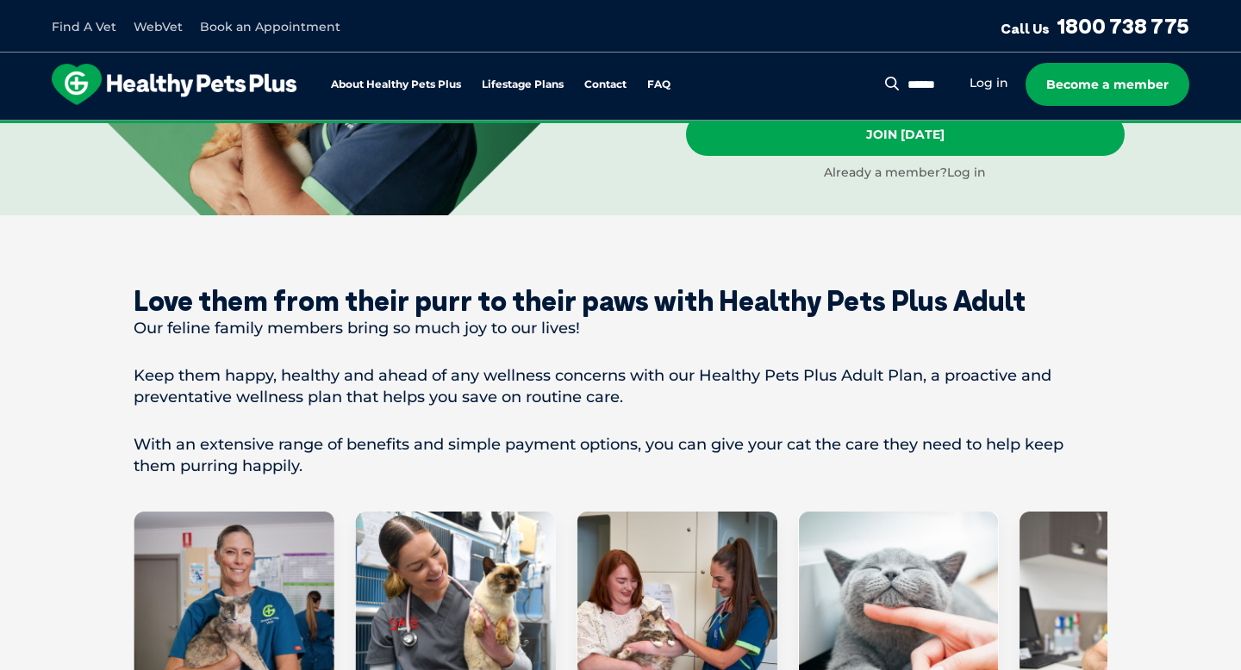
click at [963, 180] on link "Log in" at bounding box center [966, 173] width 39 height 16
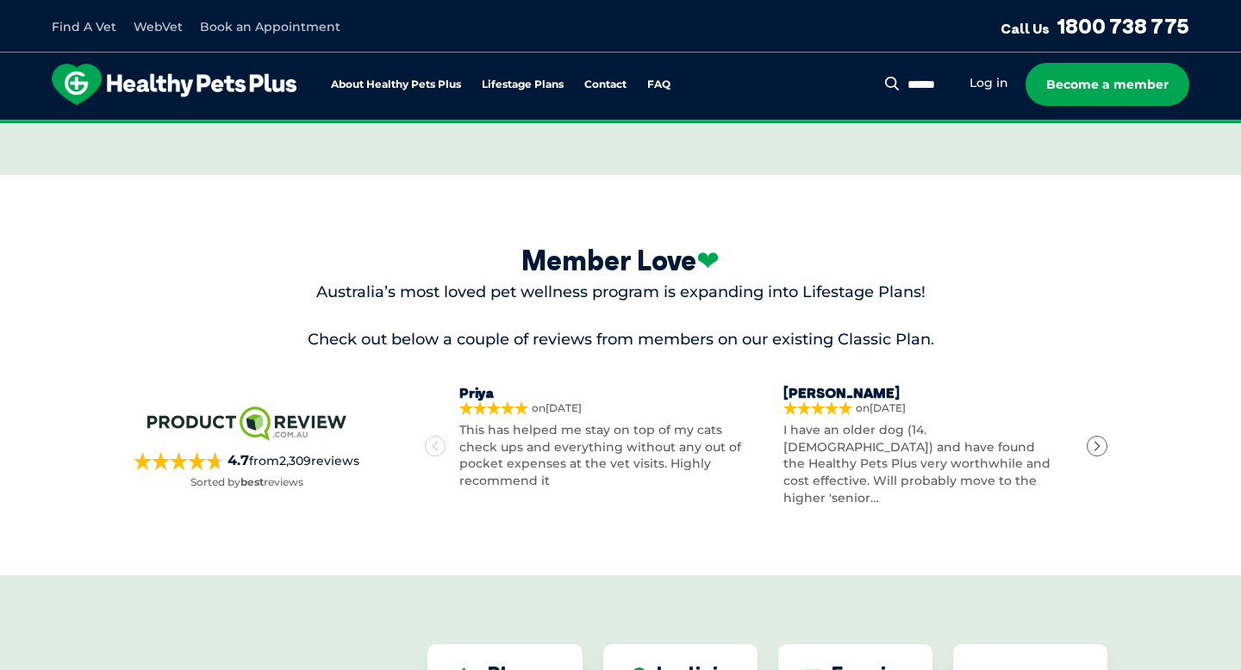
scroll to position [4757, 0]
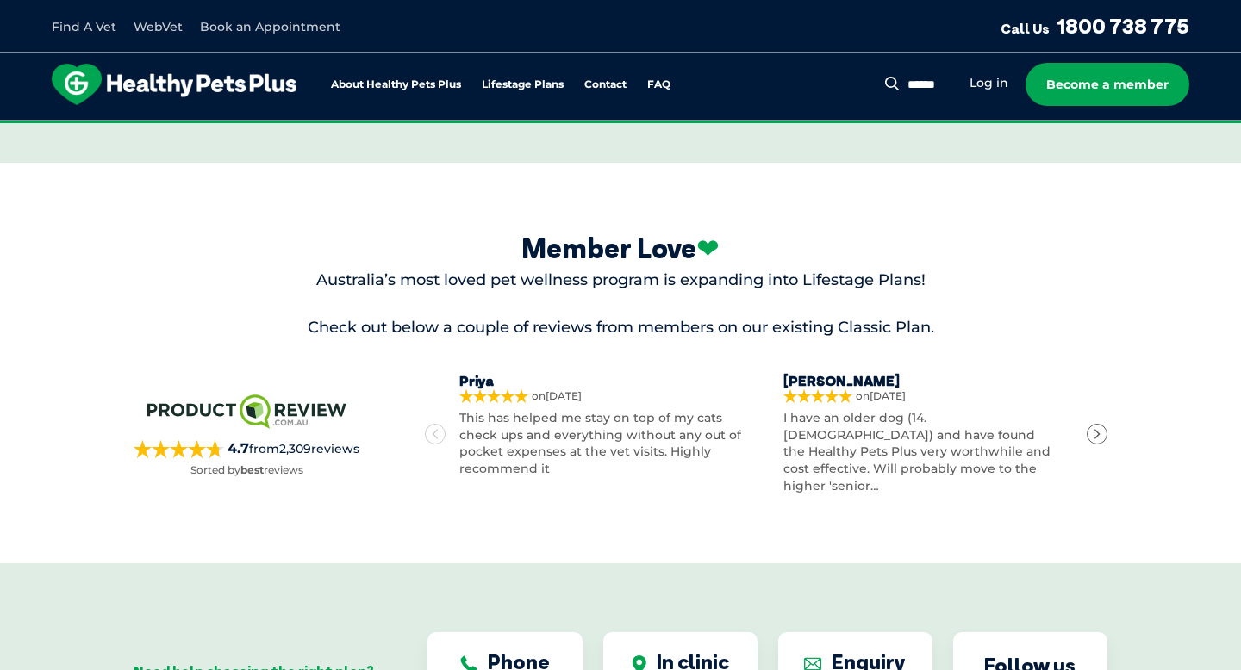
click at [1101, 428] on icon "Next" at bounding box center [1097, 434] width 12 height 12
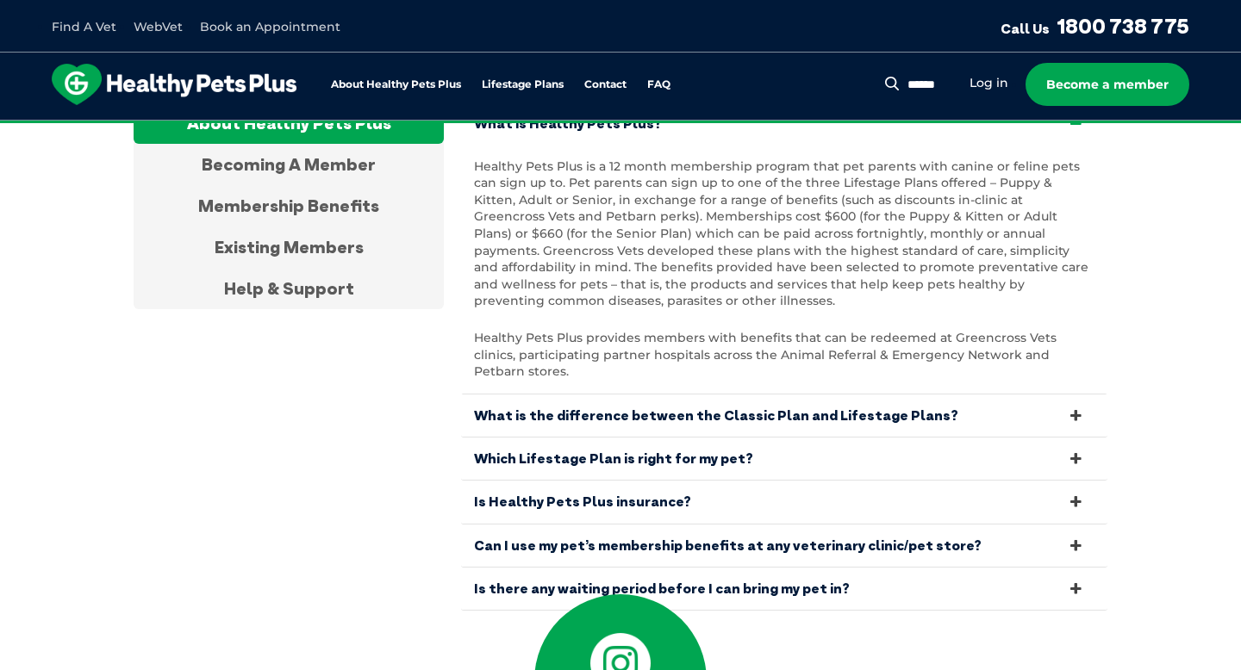
scroll to position [5949, 0]
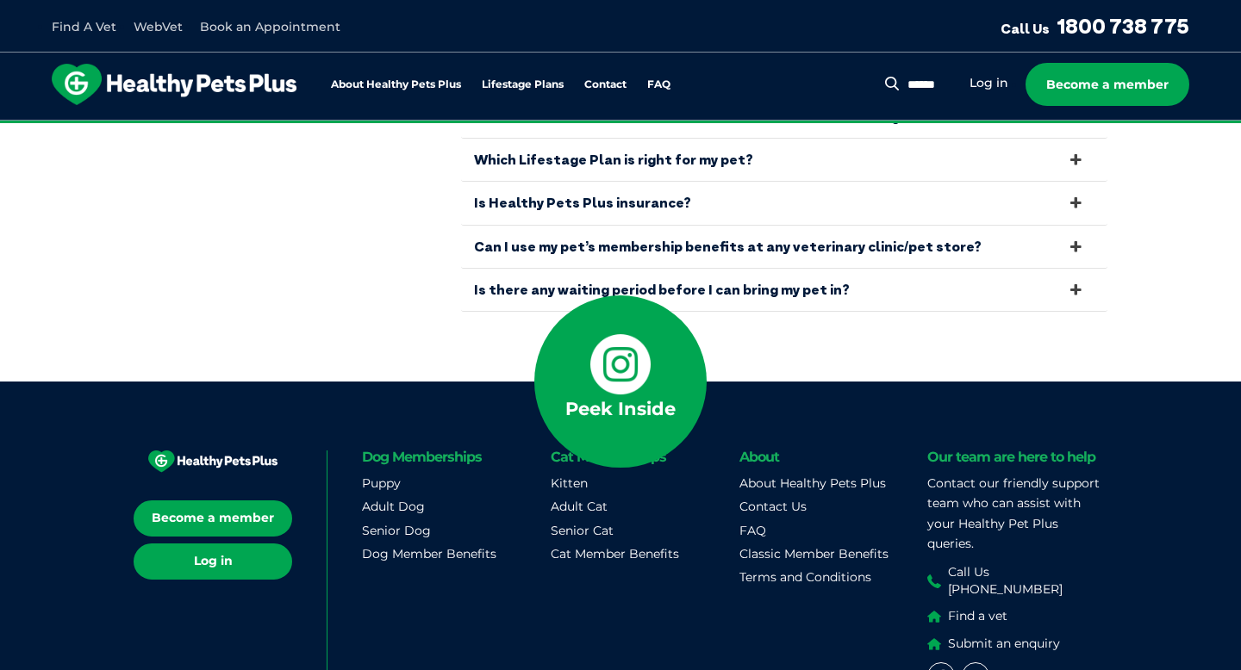
click at [263, 544] on link "Log in" at bounding box center [213, 562] width 159 height 36
